Goal: Information Seeking & Learning: Learn about a topic

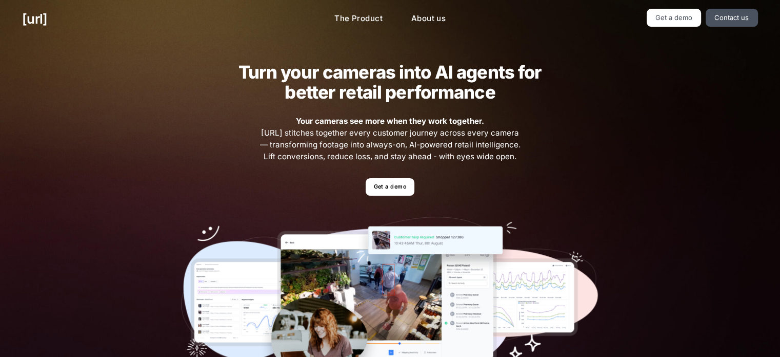
click at [395, 17] on ul "The Product About us" at bounding box center [389, 19] width 233 height 20
click at [382, 18] on link "The Product" at bounding box center [358, 19] width 65 height 20
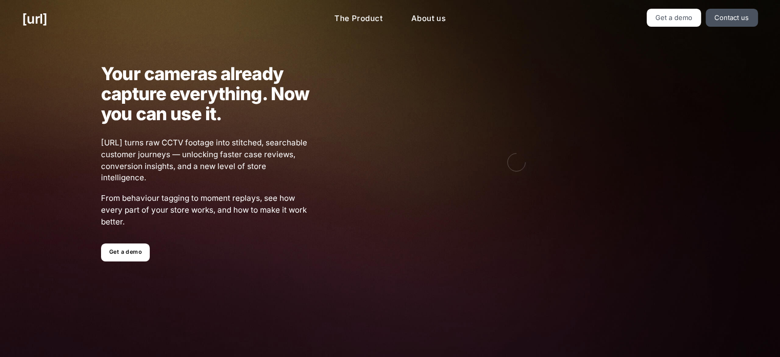
click at [123, 262] on div "Your cameras already capture everything. Now you can use it. [URL] turns raw CC…" at bounding box center [390, 162] width 622 height 233
click at [129, 254] on link "Get a demo" at bounding box center [125, 252] width 49 height 18
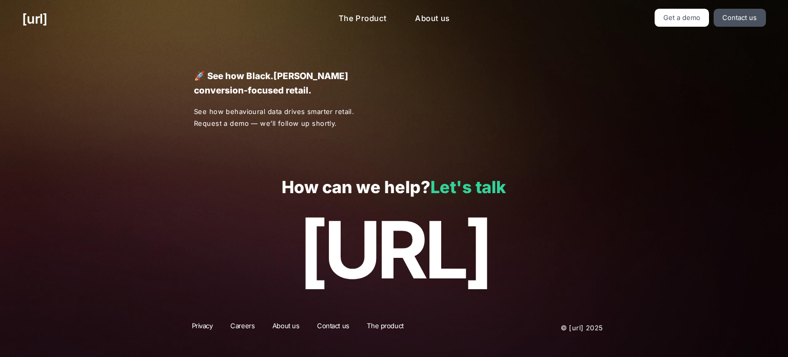
click at [474, 188] on link "Let's talk" at bounding box center [468, 187] width 75 height 20
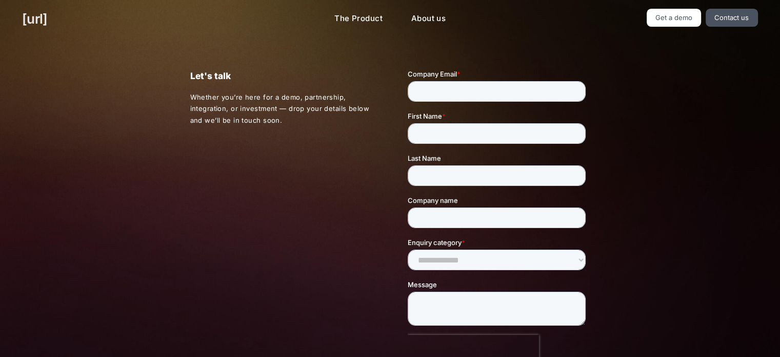
click at [29, 18] on link "[URL]" at bounding box center [34, 19] width 25 height 20
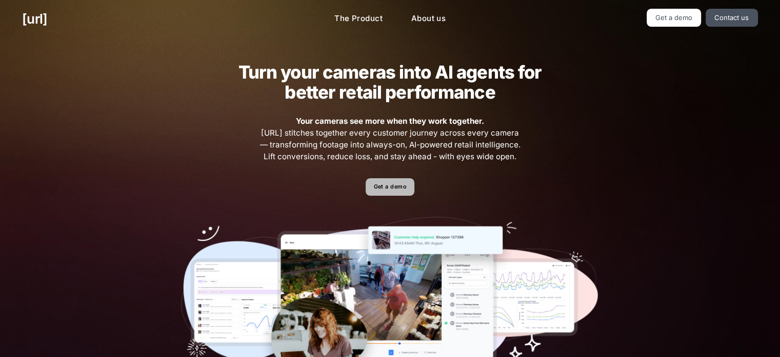
click at [379, 187] on link "Get a demo" at bounding box center [390, 187] width 49 height 18
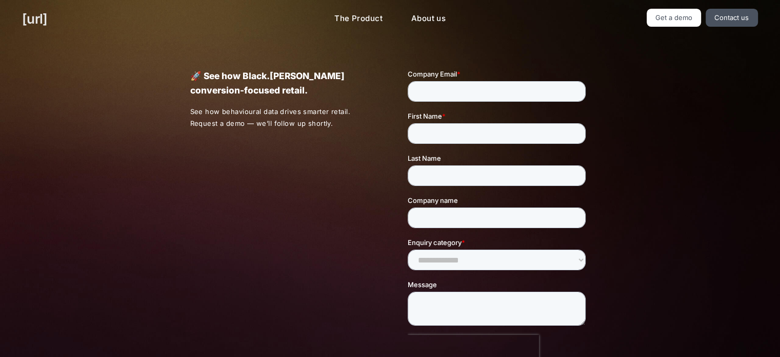
click at [33, 15] on link "[URL]" at bounding box center [34, 19] width 25 height 20
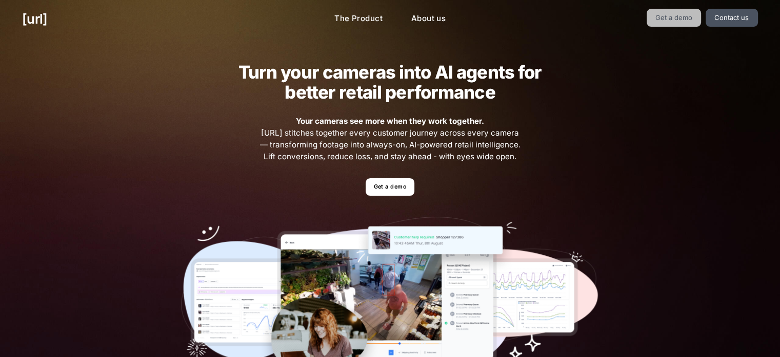
click at [680, 17] on link "Get a demo" at bounding box center [674, 18] width 55 height 18
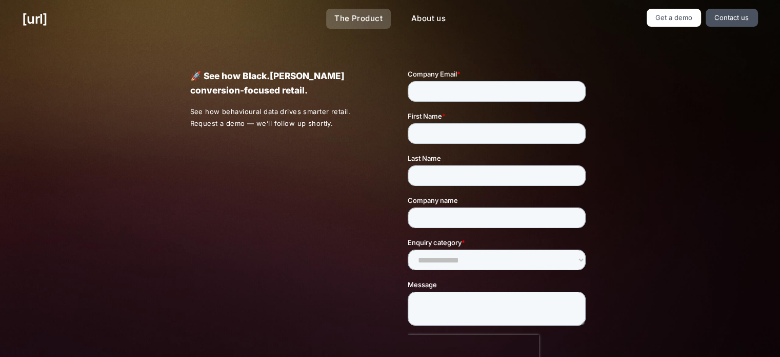
click at [371, 22] on link "The Product" at bounding box center [358, 19] width 65 height 20
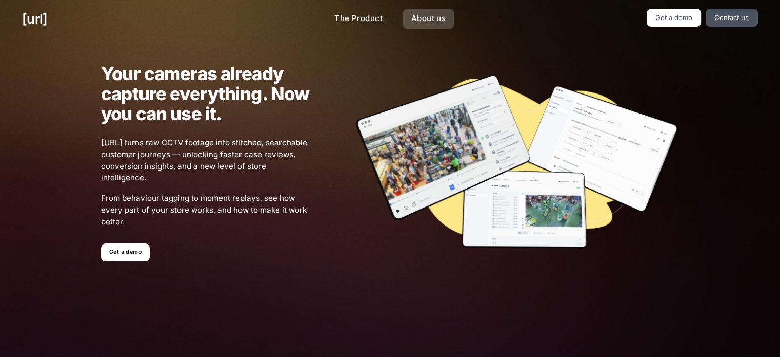
click at [413, 13] on link "About us" at bounding box center [428, 19] width 51 height 20
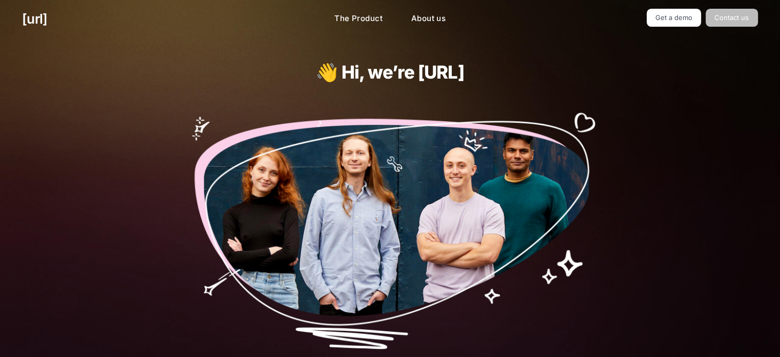
click at [735, 16] on link "Contact us" at bounding box center [732, 18] width 52 height 18
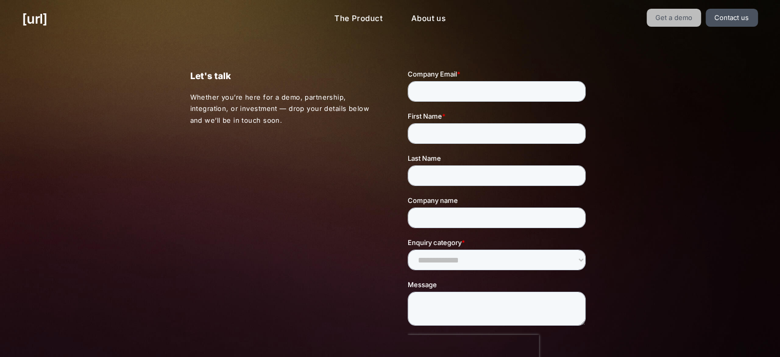
click at [671, 22] on link "Get a demo" at bounding box center [674, 18] width 55 height 18
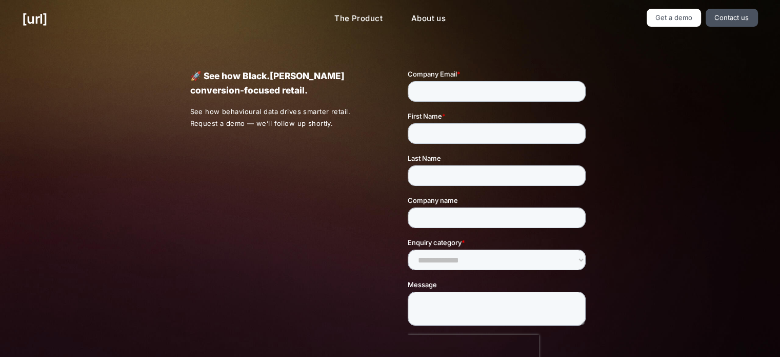
click at [665, 6] on div "[URL] The Product About us Get a demo Contact us" at bounding box center [390, 19] width 780 height 38
click at [667, 11] on link "Get a demo" at bounding box center [674, 18] width 55 height 18
click at [682, 16] on link "Get a demo" at bounding box center [674, 18] width 55 height 18
click at [425, 17] on link "About us" at bounding box center [428, 19] width 51 height 20
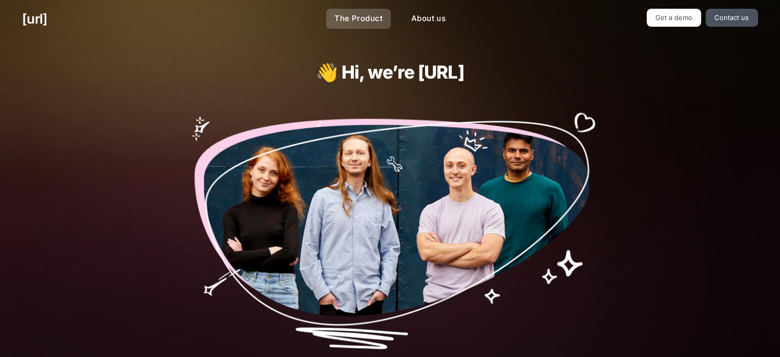
click at [363, 18] on link "The Product" at bounding box center [358, 19] width 65 height 20
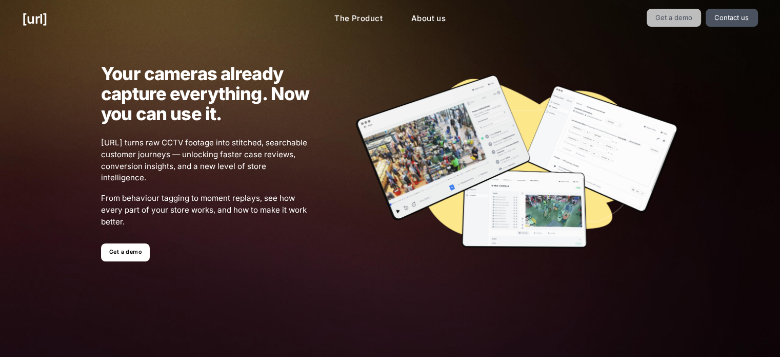
click at [660, 16] on link "Get a demo" at bounding box center [674, 18] width 55 height 18
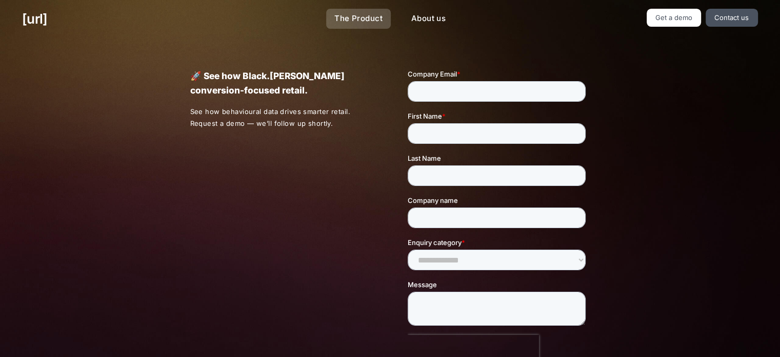
click at [353, 26] on link "The Product" at bounding box center [358, 19] width 65 height 20
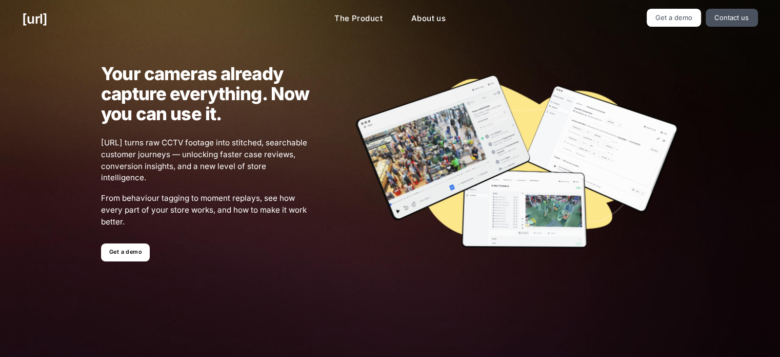
click at [145, 241] on div "Your cameras already capture everything. Now you can use it. [URL] turns raw CC…" at bounding box center [182, 163] width 253 height 198
click at [142, 246] on link "Get a demo" at bounding box center [125, 252] width 49 height 18
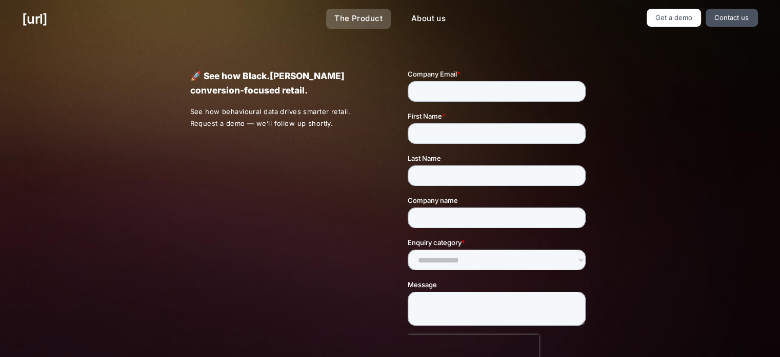
click at [374, 14] on link "The Product" at bounding box center [358, 19] width 65 height 20
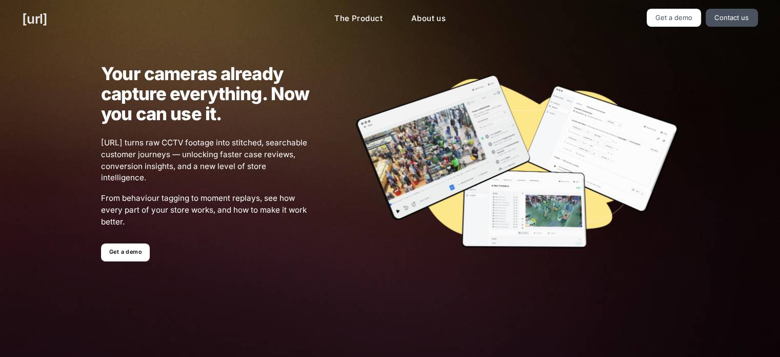
click at [39, 15] on link "[URL]" at bounding box center [34, 19] width 25 height 20
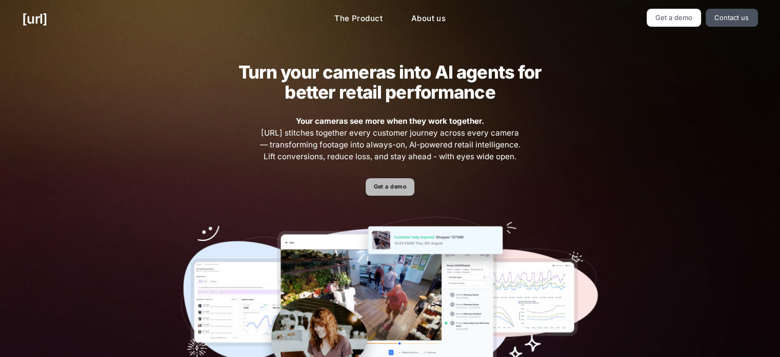
click at [378, 186] on link "Get a demo" at bounding box center [390, 187] width 49 height 18
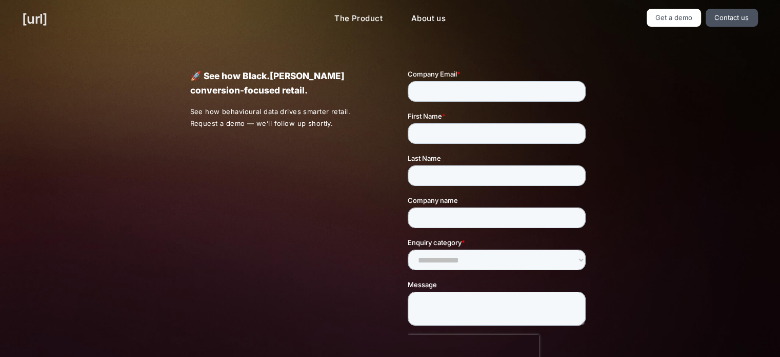
click at [36, 13] on link "[URL]" at bounding box center [34, 19] width 25 height 20
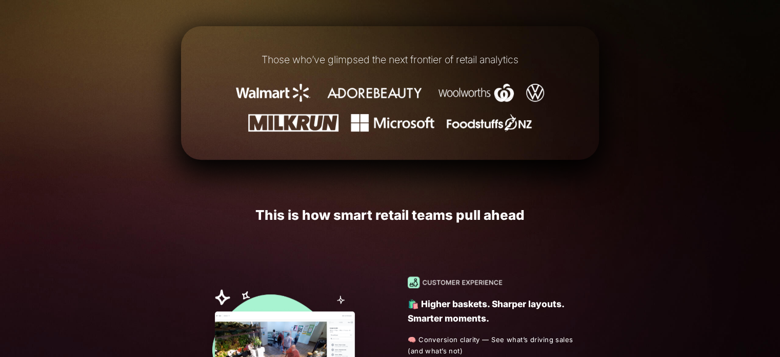
scroll to position [462, 0]
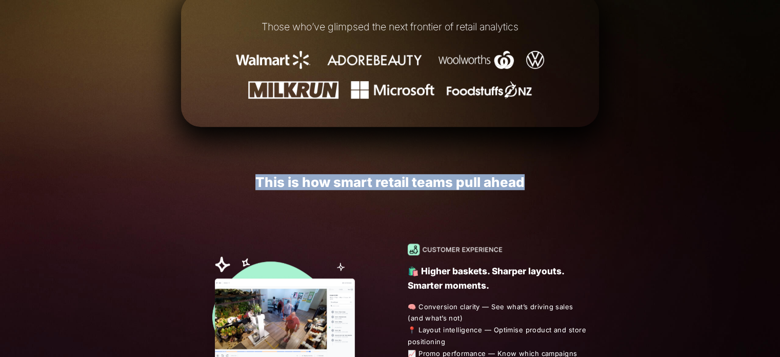
drag, startPoint x: 247, startPoint y: 177, endPoint x: 599, endPoint y: 197, distance: 352.1
click at [548, 178] on h1 "This is how smart retail teams pull ahead" at bounding box center [390, 181] width 418 height 15
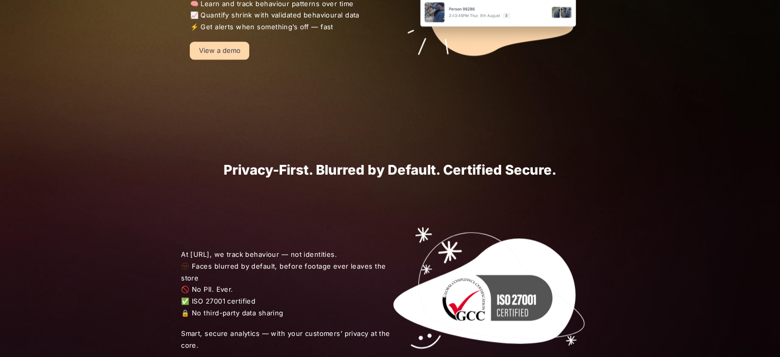
scroll to position [1026, 0]
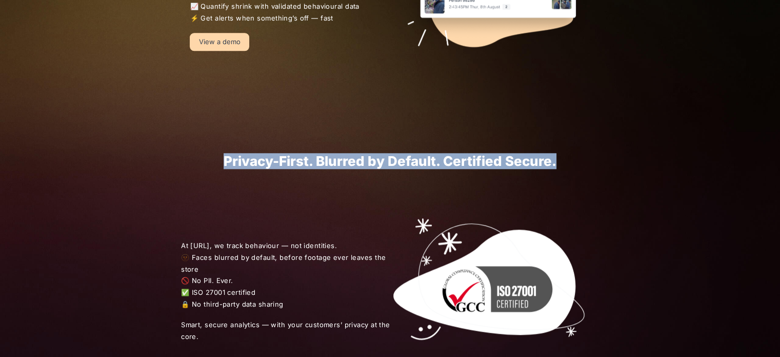
drag, startPoint x: 226, startPoint y: 157, endPoint x: 671, endPoint y: 194, distance: 445.9
click at [584, 157] on h1 "Privacy-First. Blurred by Default. Certified Secure." at bounding box center [390, 160] width 418 height 15
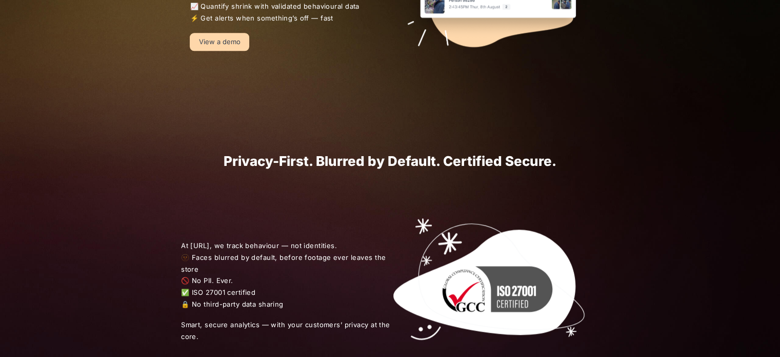
click at [673, 194] on div "At [URL], we track behaviour — not identities. 🫥 Faces blurred by default, befo…" at bounding box center [390, 291] width 780 height 245
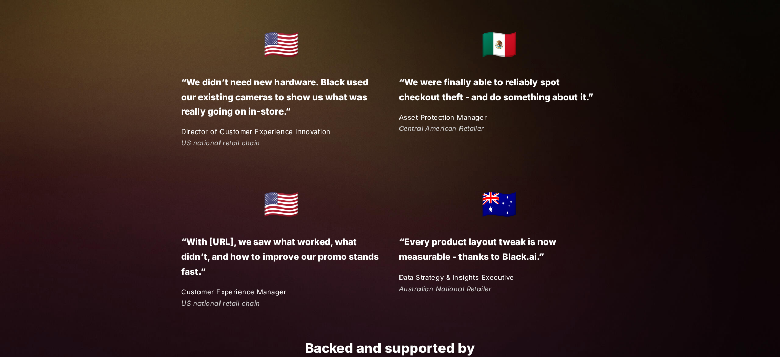
scroll to position [1693, 0]
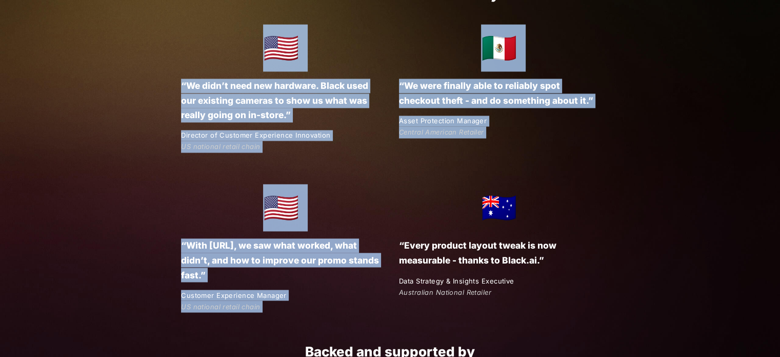
drag, startPoint x: 281, startPoint y: 57, endPoint x: 544, endPoint y: 231, distance: 315.5
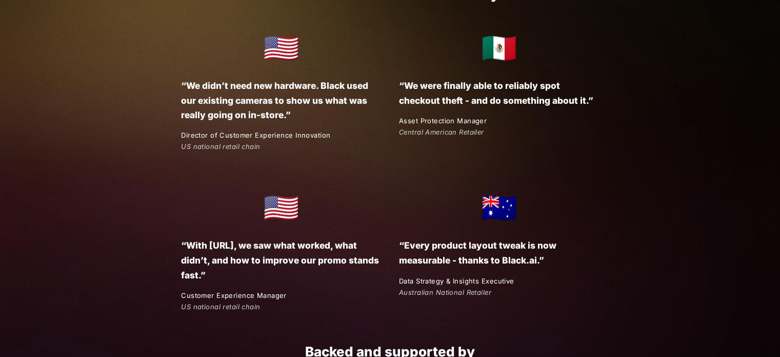
click at [583, 245] on p "“Every product layout tweak is now measurable - thanks to Black.ai.”" at bounding box center [499, 252] width 200 height 29
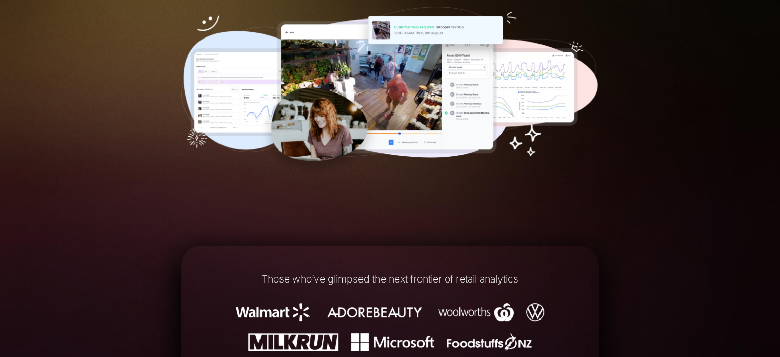
scroll to position [0, 0]
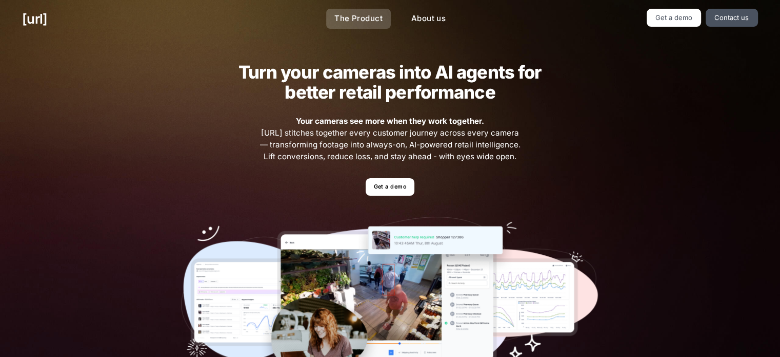
click at [371, 21] on link "The Product" at bounding box center [358, 19] width 65 height 20
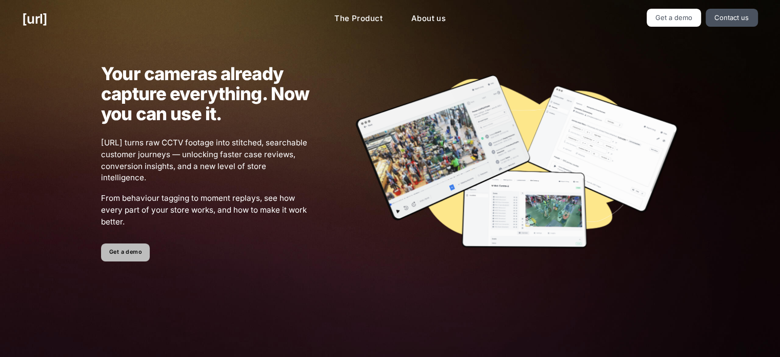
click at [123, 257] on link "Get a demo" at bounding box center [125, 252] width 49 height 18
